Goal: Information Seeking & Learning: Learn about a topic

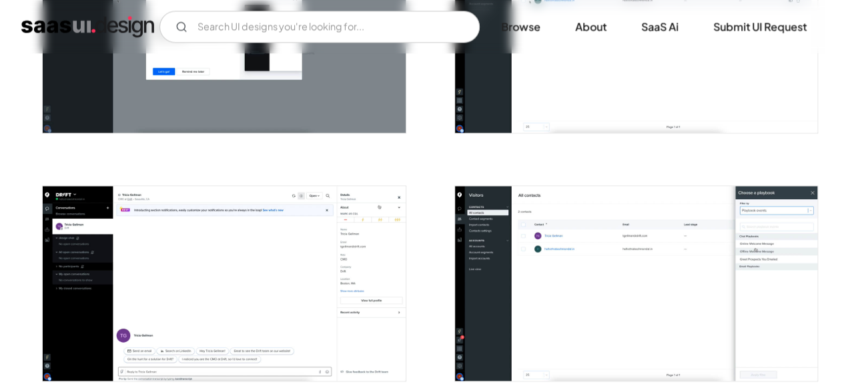
scroll to position [878, 0]
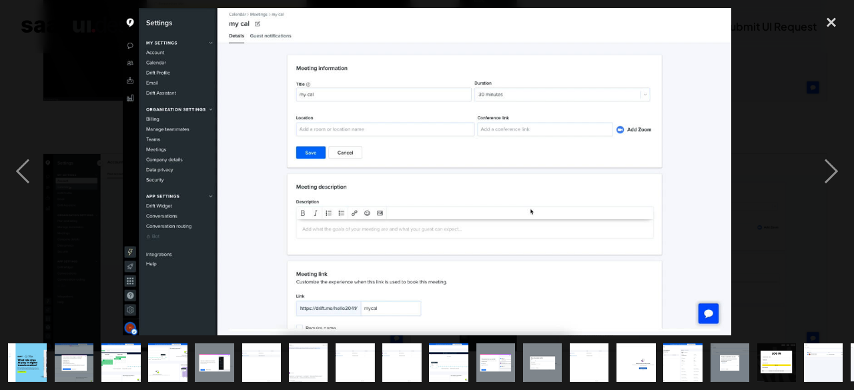
scroll to position [0, 325]
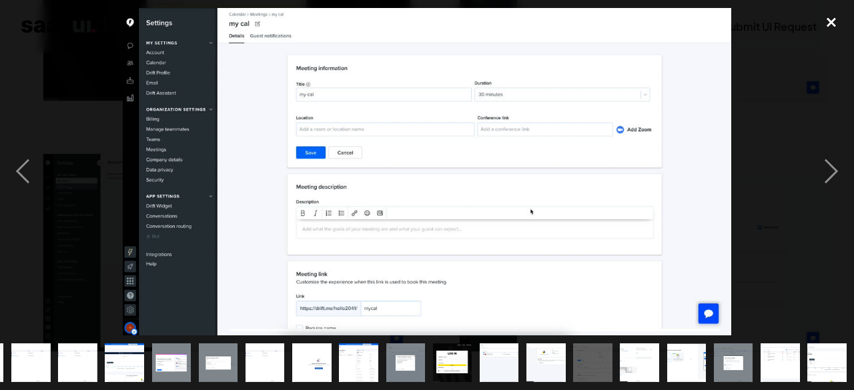
click at [821, 22] on div "close lightbox" at bounding box center [830, 22] width 45 height 29
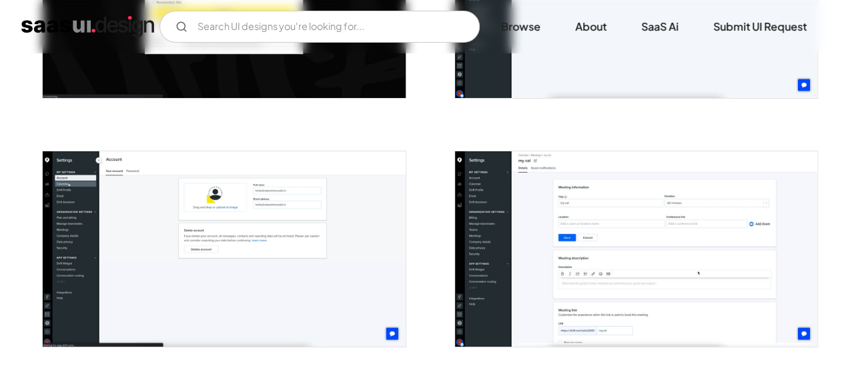
scroll to position [2411, 0]
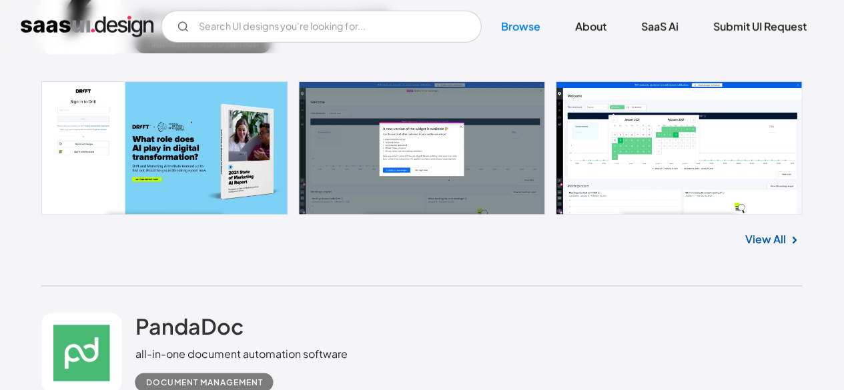
scroll to position [1478, 0]
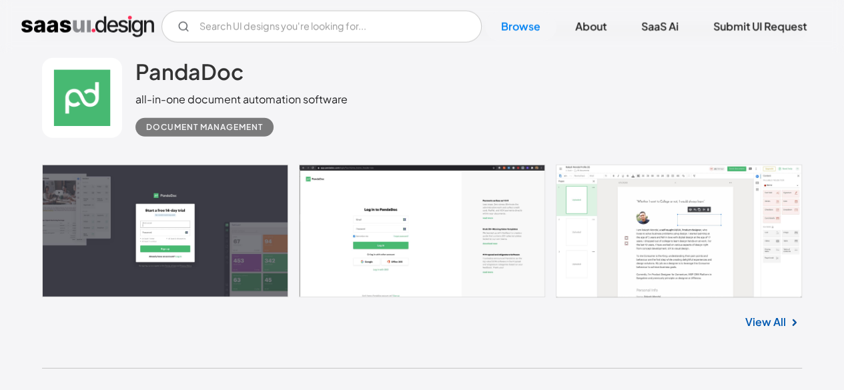
scroll to position [1957, 0]
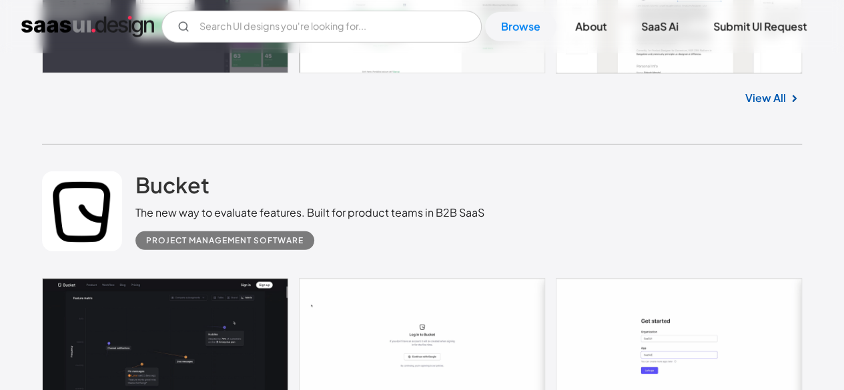
click at [411, 278] on link at bounding box center [422, 345] width 760 height 135
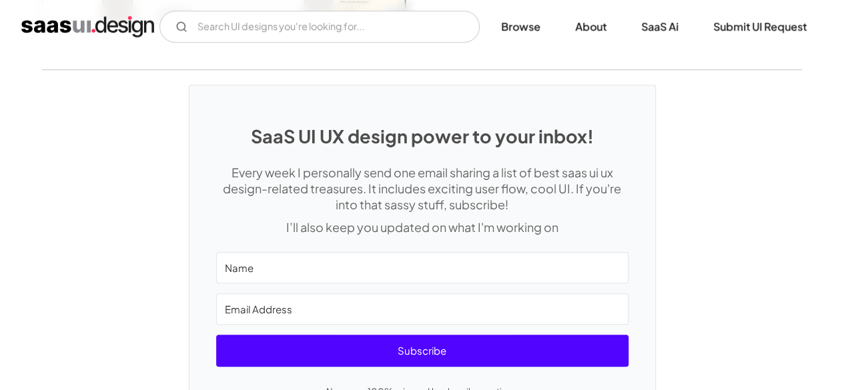
scroll to position [3043, 0]
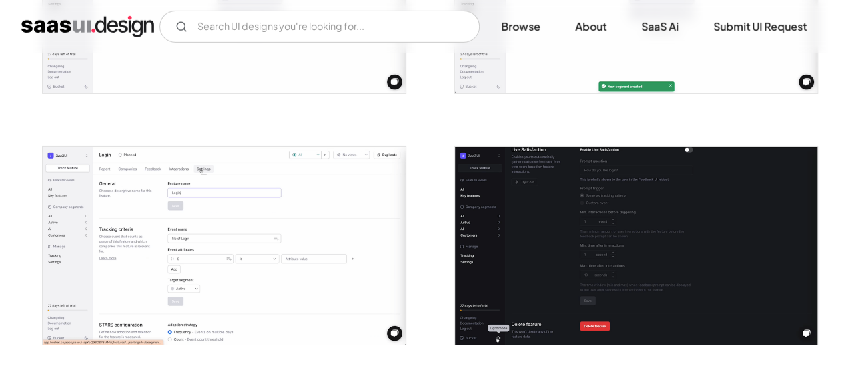
scroll to position [2181, 0]
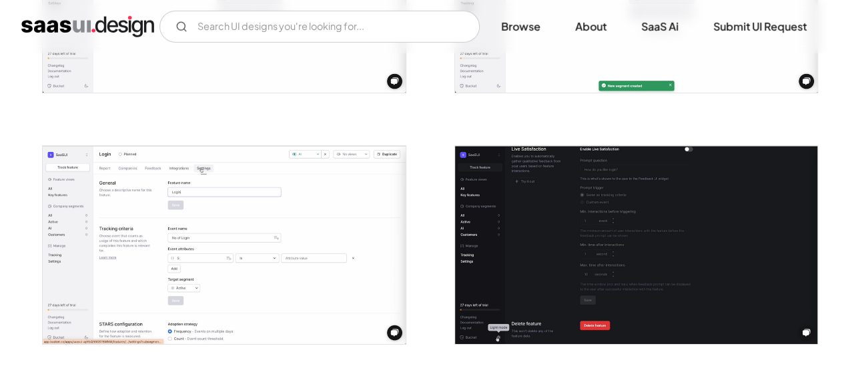
click at [170, 254] on img "open lightbox" at bounding box center [224, 245] width 362 height 199
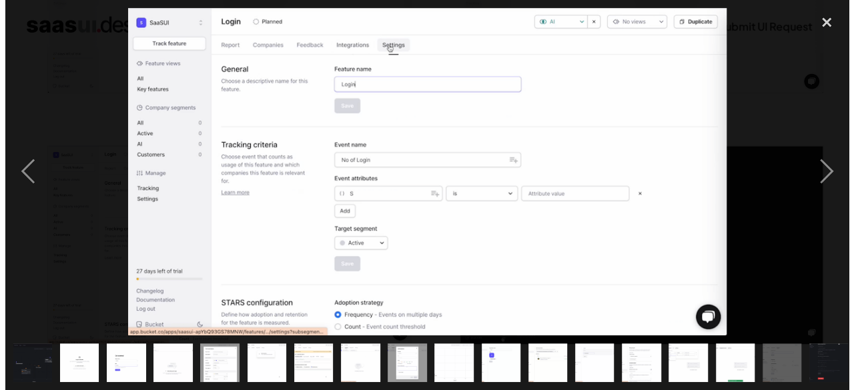
scroll to position [2199, 0]
